Goal: Transaction & Acquisition: Purchase product/service

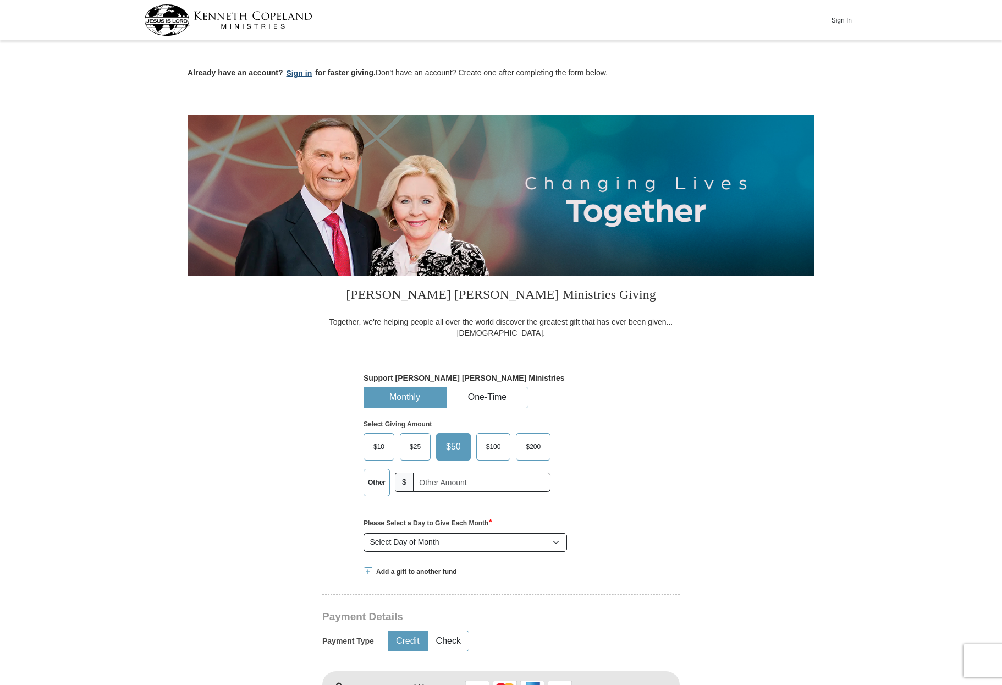
click at [301, 74] on button "Sign in" at bounding box center [299, 73] width 32 height 13
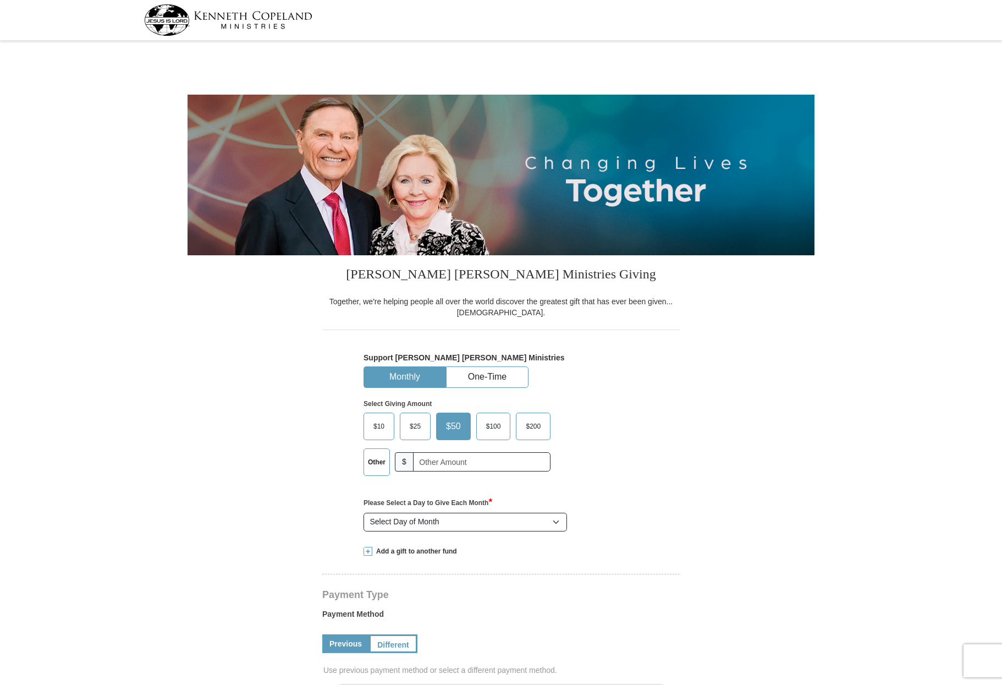
select select "[GEOGRAPHIC_DATA]"
click at [557, 523] on select "Select Day of Month 1 2 3 4 5 6 7 8 9 10 11 12 13 14 15 16 17 18 19 20 21 22 23…" at bounding box center [465, 522] width 203 height 19
select select "10"
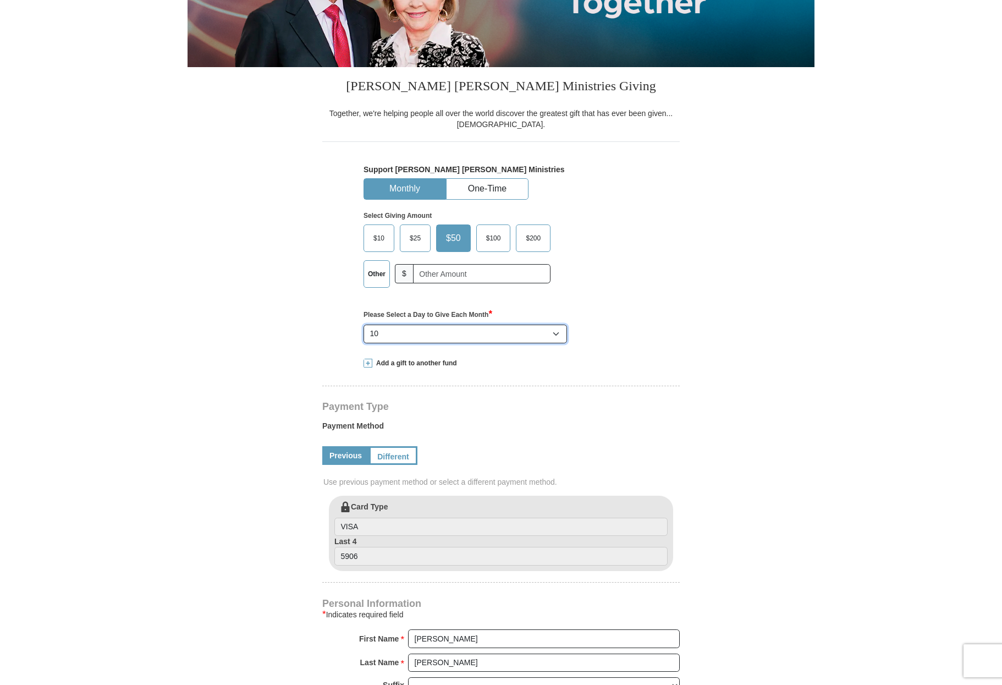
scroll to position [191, 0]
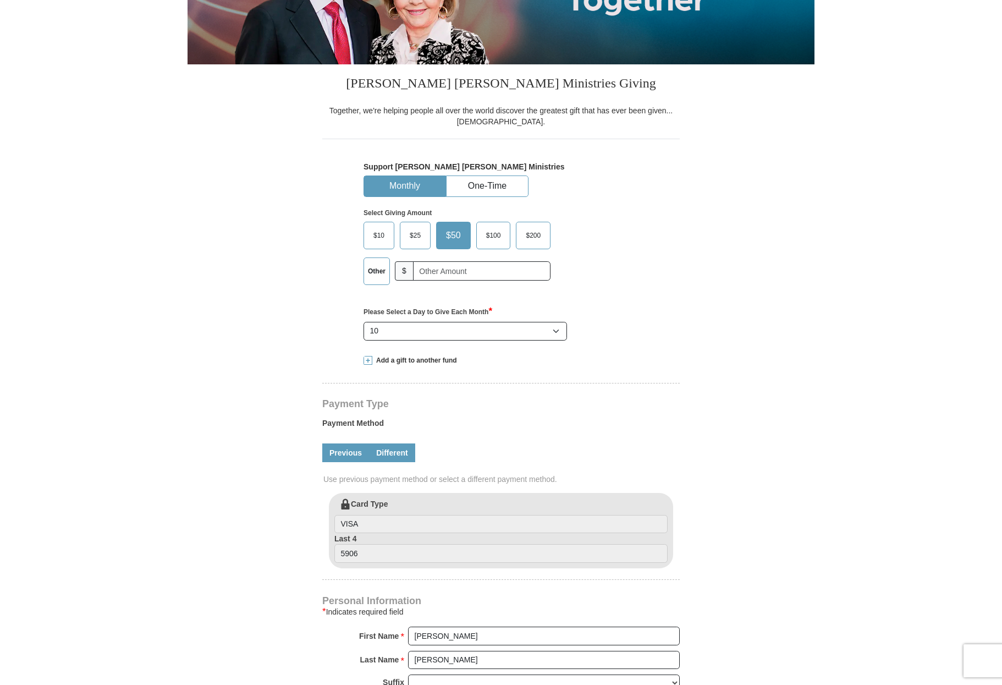
click at [397, 454] on link "Different" at bounding box center [392, 452] width 46 height 19
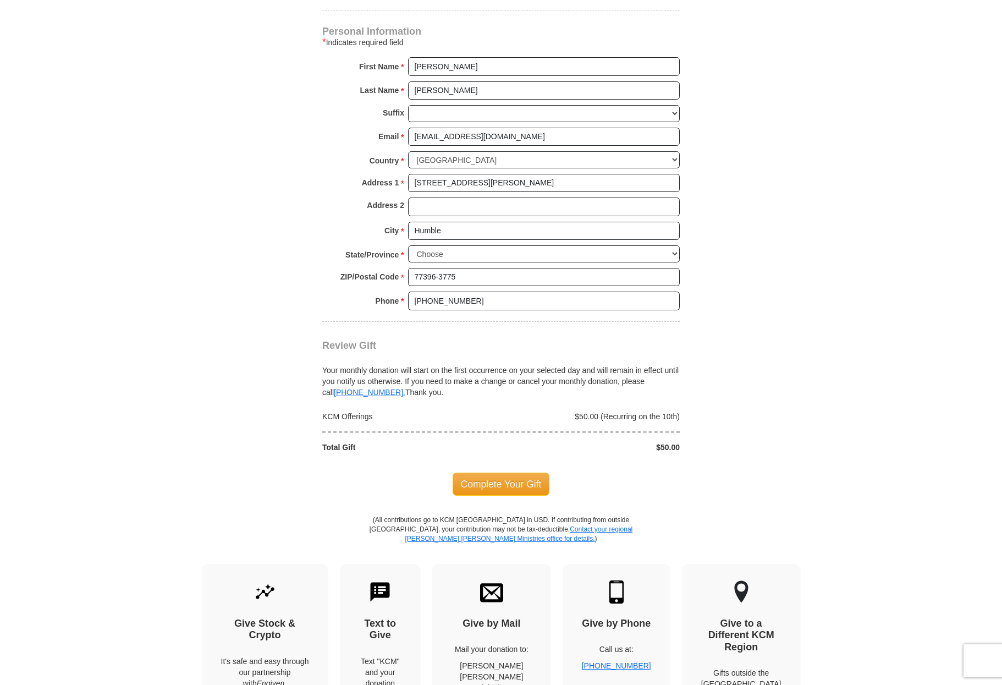
scroll to position [875, 0]
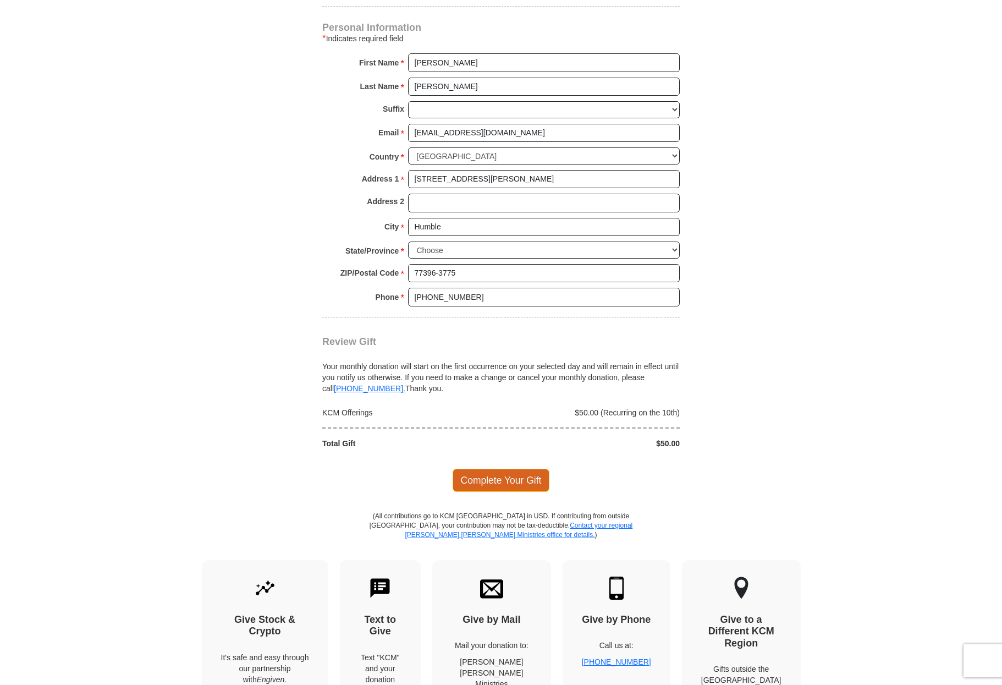
click at [499, 483] on span "Complete Your Gift" at bounding box center [501, 480] width 97 height 23
